Goal: Task Accomplishment & Management: Manage account settings

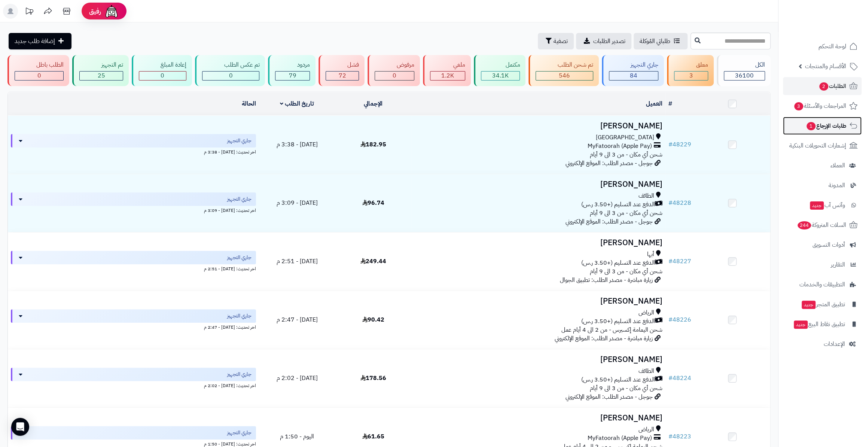
click at [831, 124] on span "طلبات الإرجاع 1" at bounding box center [826, 126] width 40 height 10
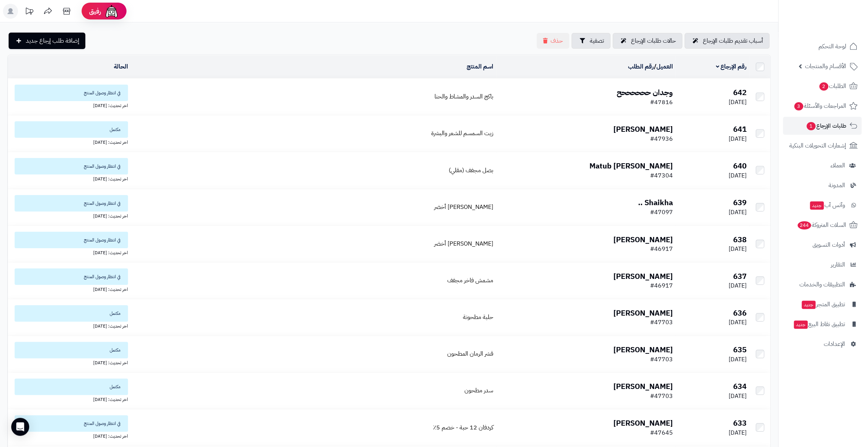
click at [642, 87] on b "وجدان ححححححح" at bounding box center [645, 92] width 56 height 11
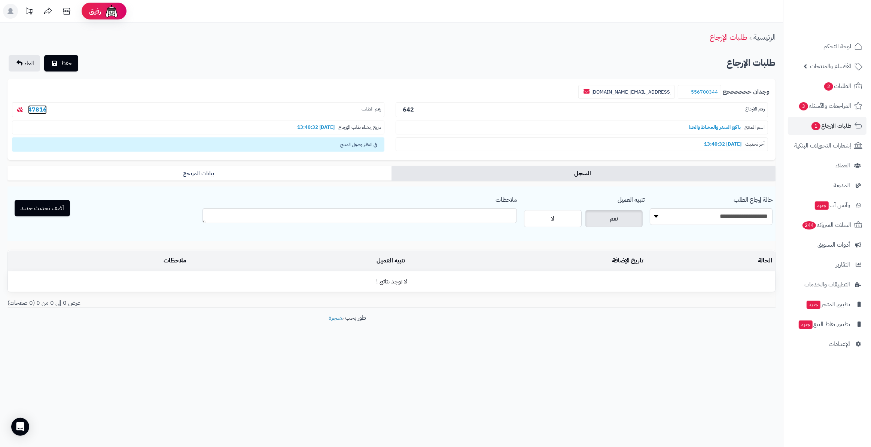
click at [35, 113] on link "47816" at bounding box center [37, 109] width 19 height 9
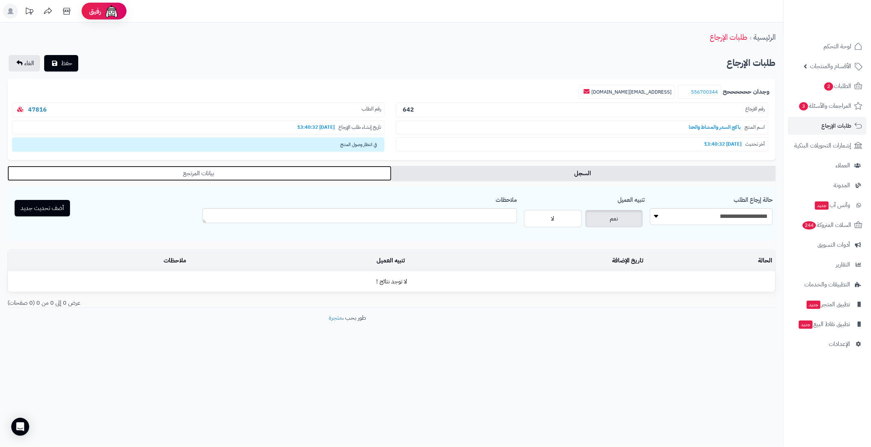
click at [359, 168] on link "بيانات المرتجع" at bounding box center [199, 173] width 384 height 15
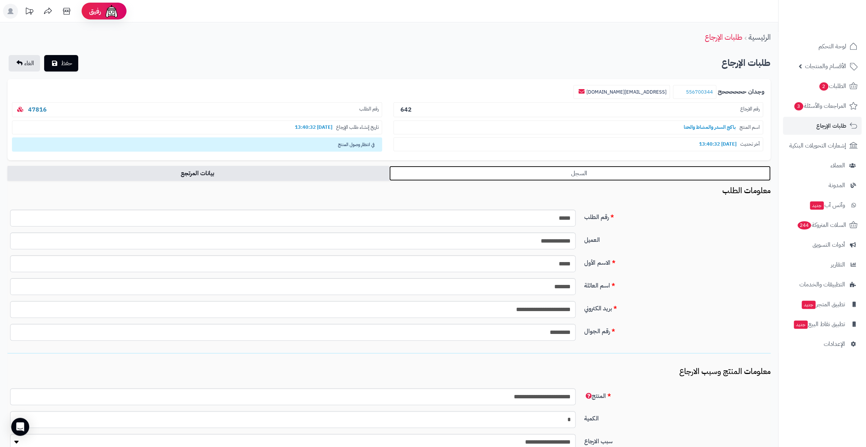
scroll to position [68, 0]
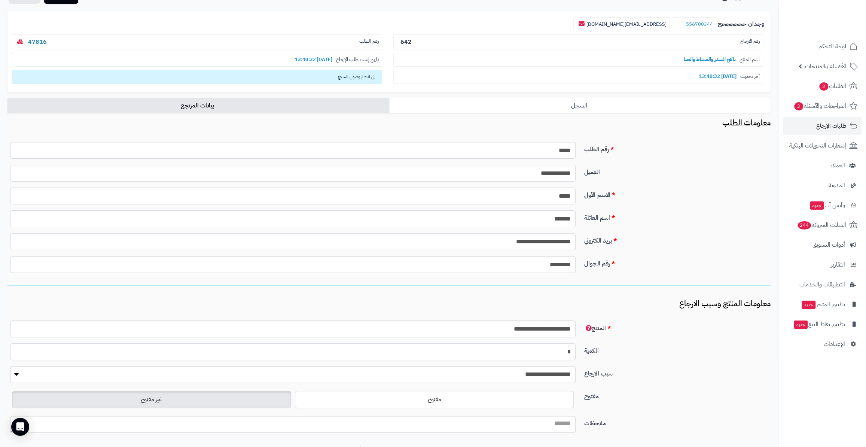
click at [607, 113] on form "**********" at bounding box center [388, 225] width 763 height 428
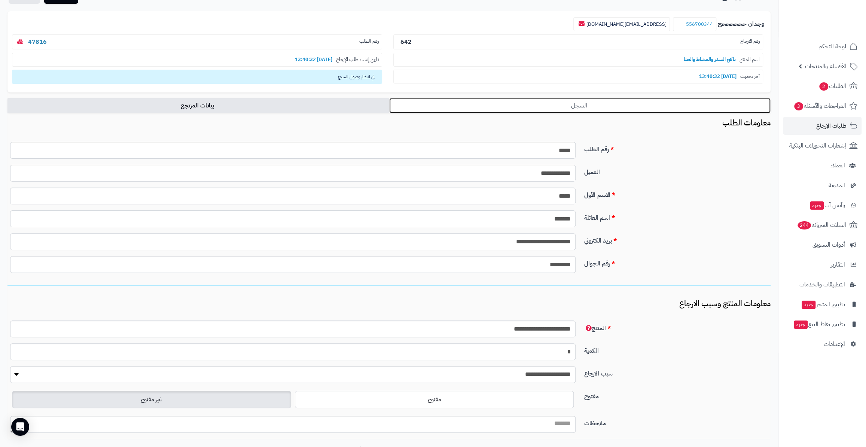
click at [607, 106] on link "السجل" at bounding box center [580, 105] width 382 height 15
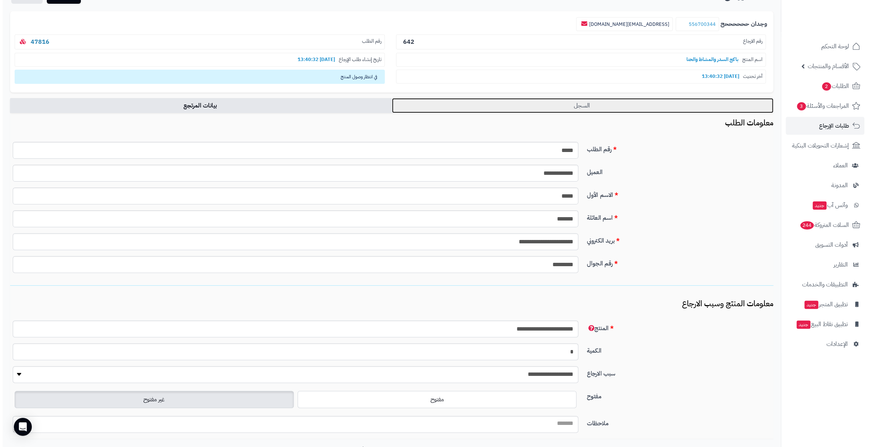
scroll to position [0, 0]
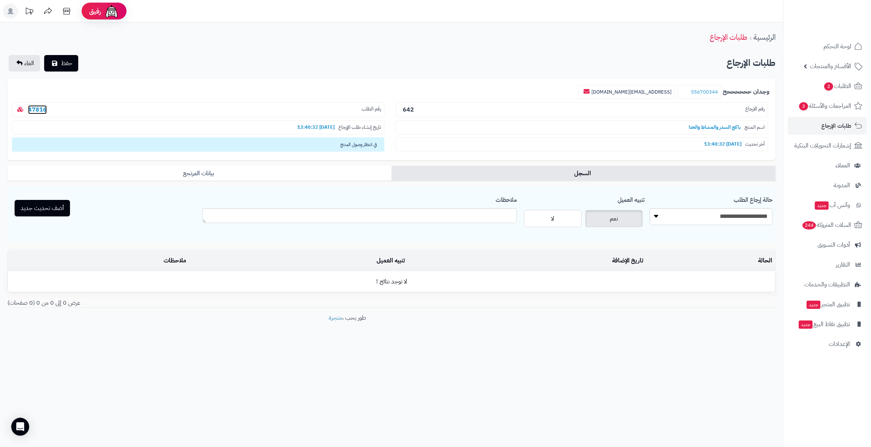
click at [36, 107] on link "47816" at bounding box center [37, 109] width 19 height 9
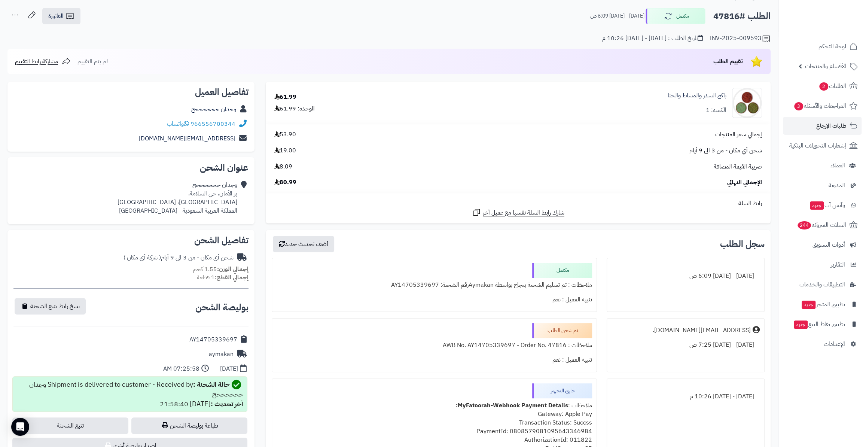
scroll to position [34, 0]
drag, startPoint x: 280, startPoint y: 98, endPoint x: 298, endPoint y: 95, distance: 17.8
click at [298, 95] on div "61.99 الوحدة: 61.99" at bounding box center [352, 103] width 166 height 20
drag, startPoint x: 281, startPoint y: 151, endPoint x: 306, endPoint y: 150, distance: 24.7
click at [306, 150] on div "شحن أي مكان - من 3 الى 9 أيام 19.00" at bounding box center [518, 151] width 499 height 9
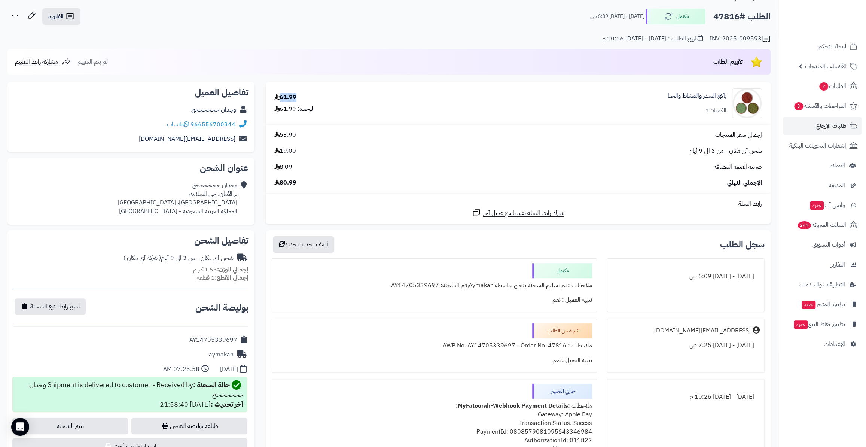
drag, startPoint x: 280, startPoint y: 98, endPoint x: 302, endPoint y: 91, distance: 22.6
click at [302, 91] on td "61.99 الوحدة: 61.99" at bounding box center [352, 103] width 172 height 42
